Goal: Information Seeking & Learning: Learn about a topic

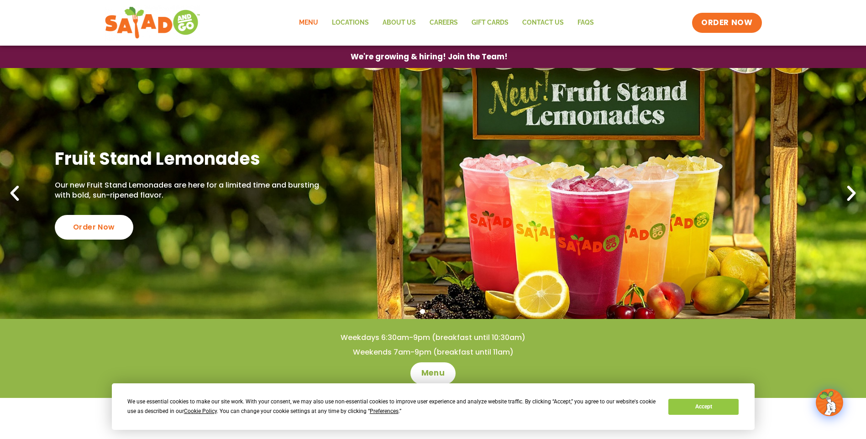
click at [308, 19] on link "Menu" at bounding box center [308, 22] width 33 height 21
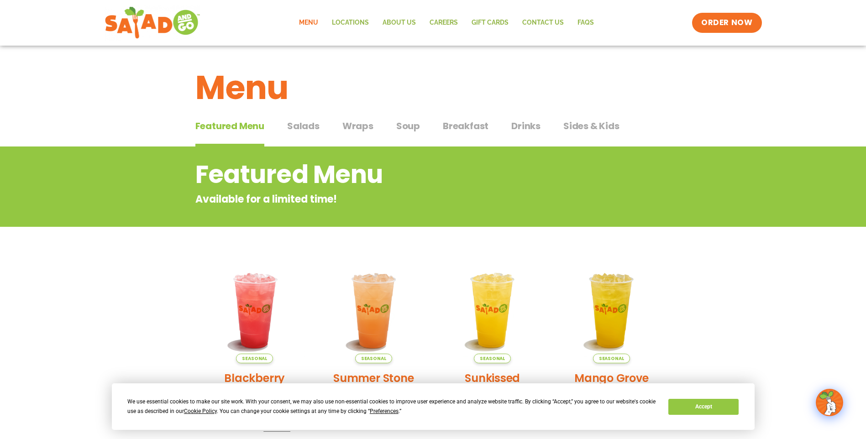
click at [304, 124] on span "Salads" at bounding box center [303, 126] width 32 height 14
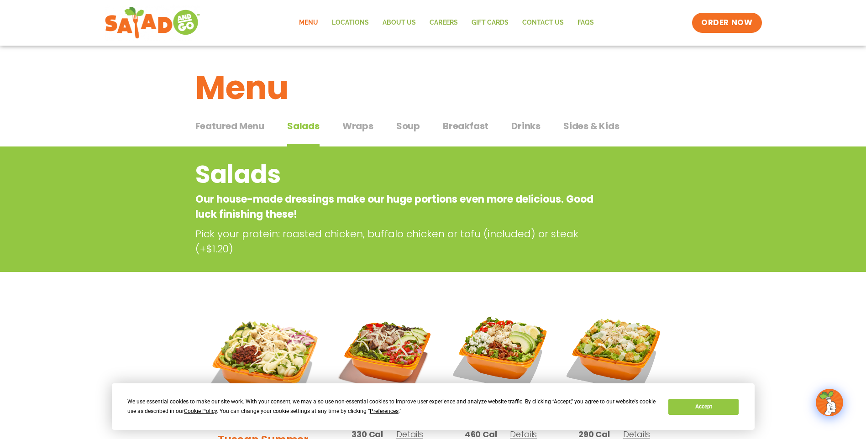
click at [353, 120] on span "Wraps" at bounding box center [357, 126] width 31 height 14
